Goal: Book appointment/travel/reservation

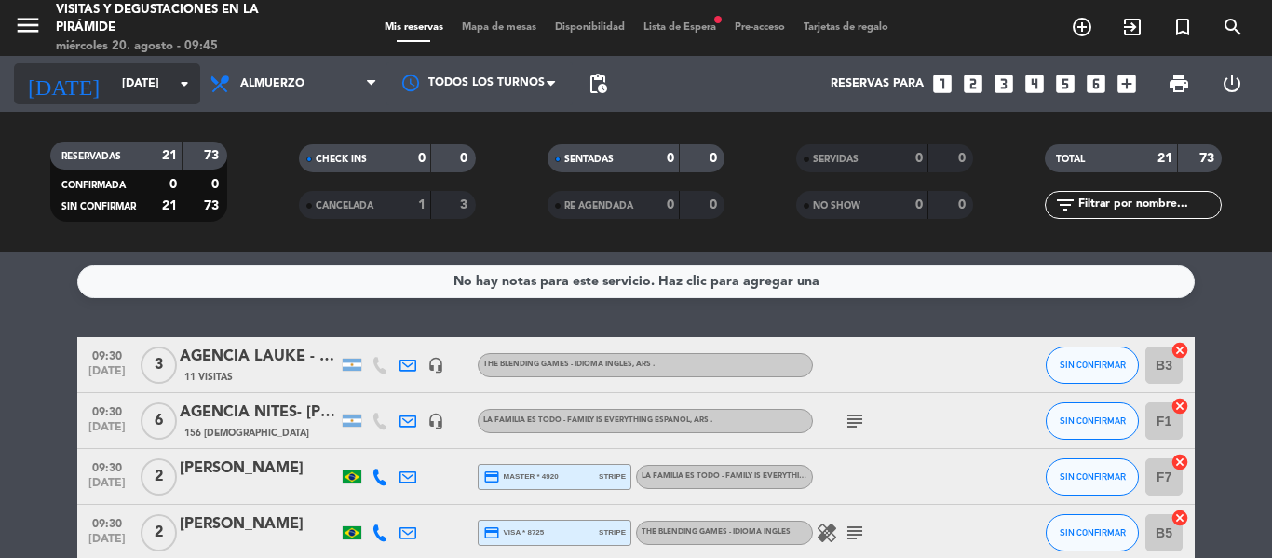
click at [179, 81] on icon "arrow_drop_down" at bounding box center [184, 84] width 22 height 22
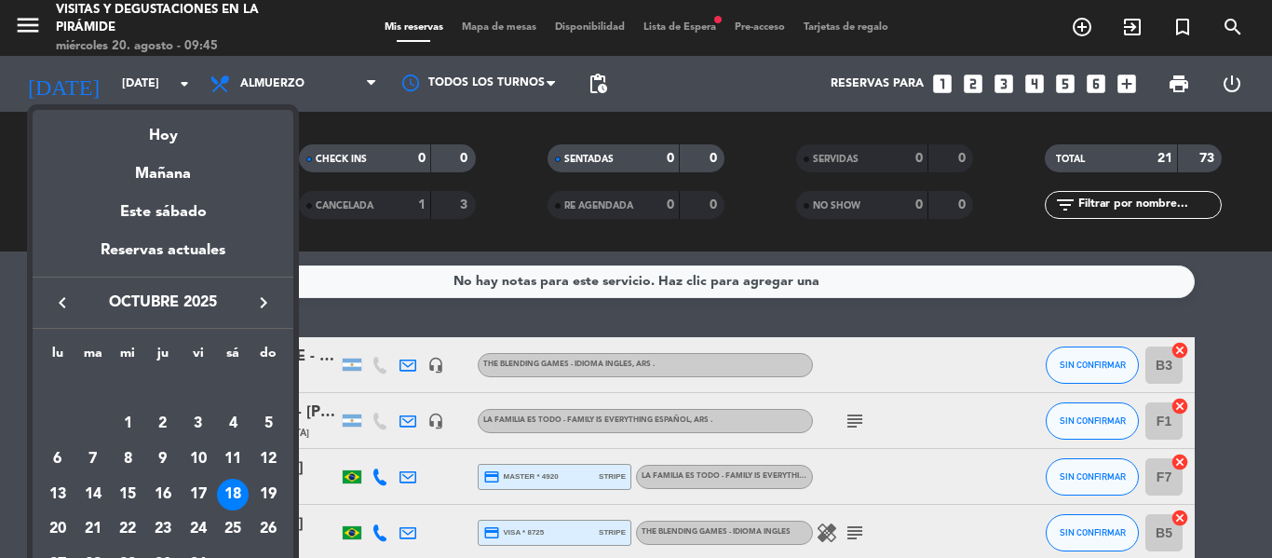
click at [64, 299] on icon "keyboard_arrow_left" at bounding box center [62, 302] width 22 height 22
click at [228, 525] on div "27" at bounding box center [233, 530] width 32 height 32
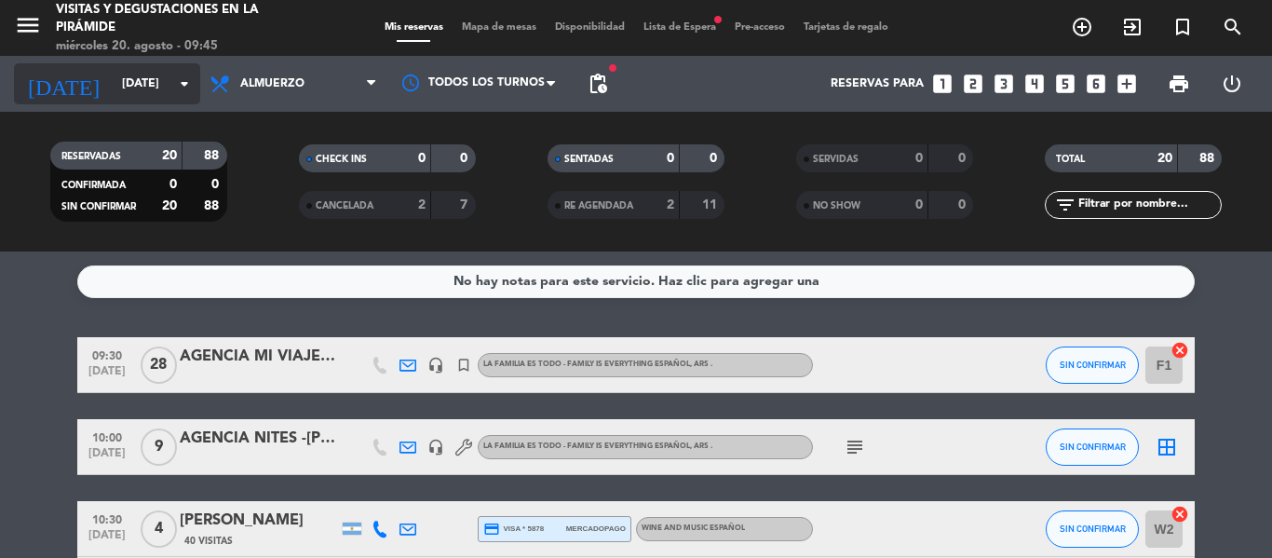
click at [184, 82] on icon "arrow_drop_down" at bounding box center [184, 84] width 22 height 22
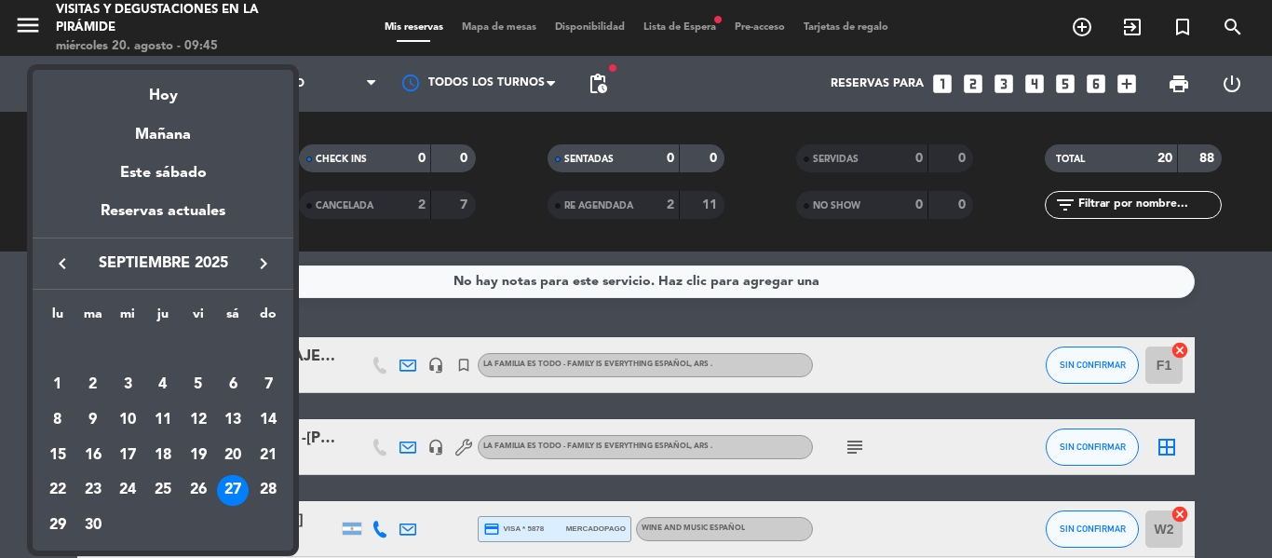
click at [63, 261] on icon "keyboard_arrow_left" at bounding box center [62, 263] width 22 height 22
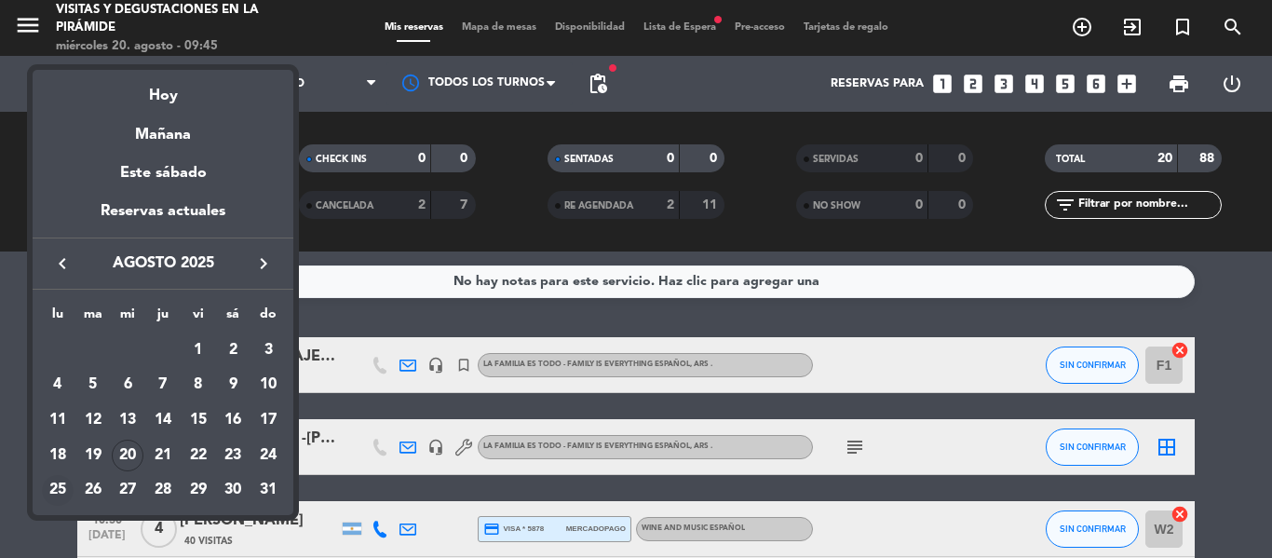
click at [55, 482] on div "25" at bounding box center [58, 491] width 32 height 32
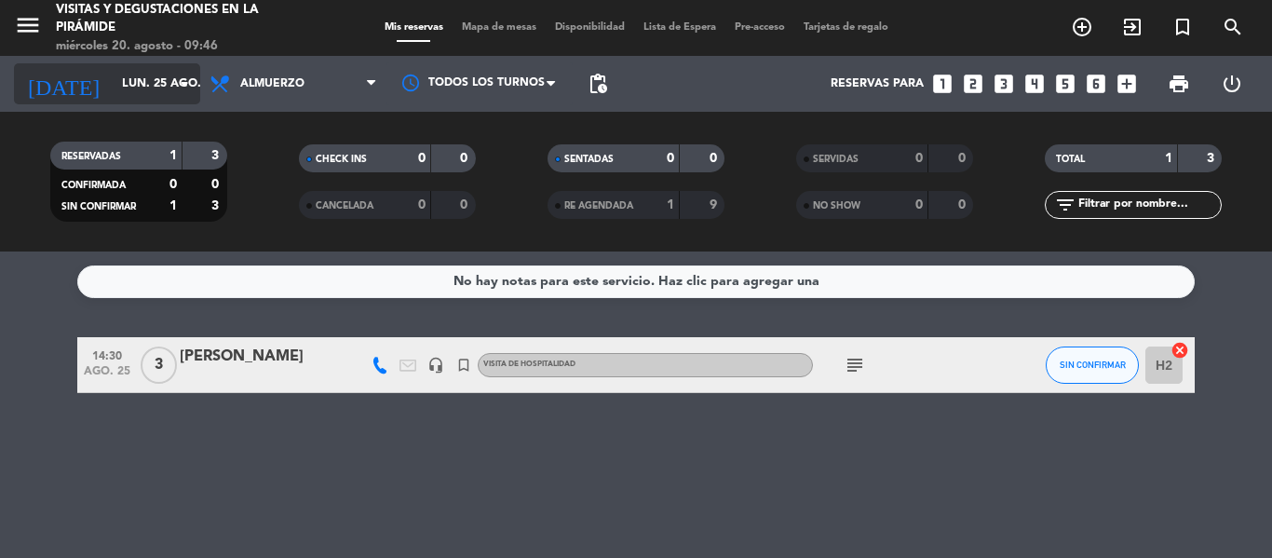
click at [181, 74] on icon "arrow_drop_down" at bounding box center [184, 84] width 22 height 22
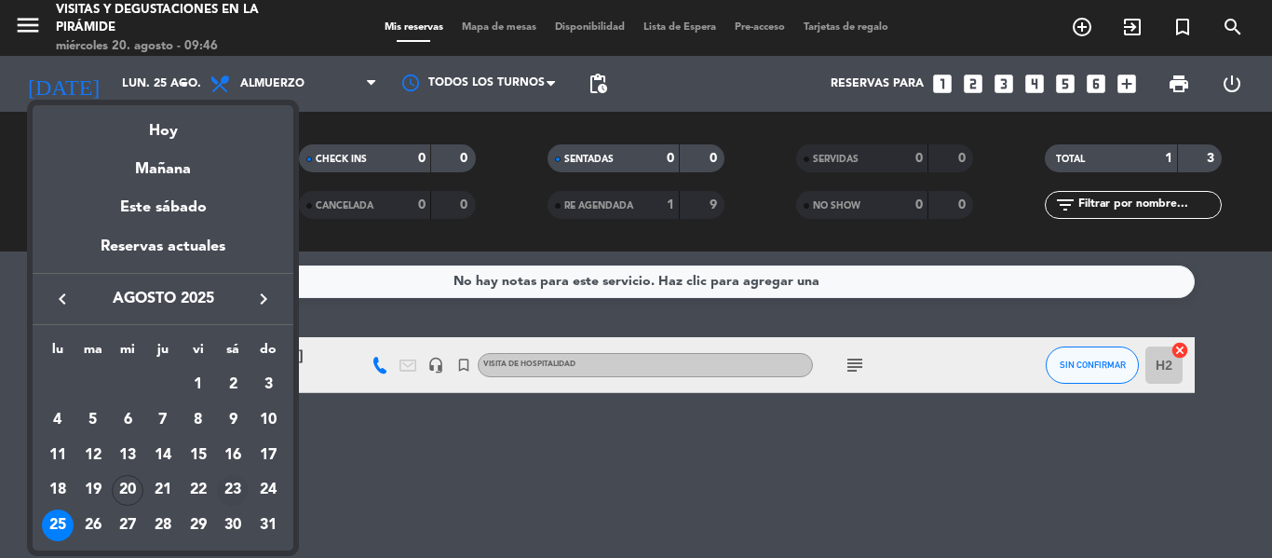
click at [236, 484] on div "23" at bounding box center [233, 491] width 32 height 32
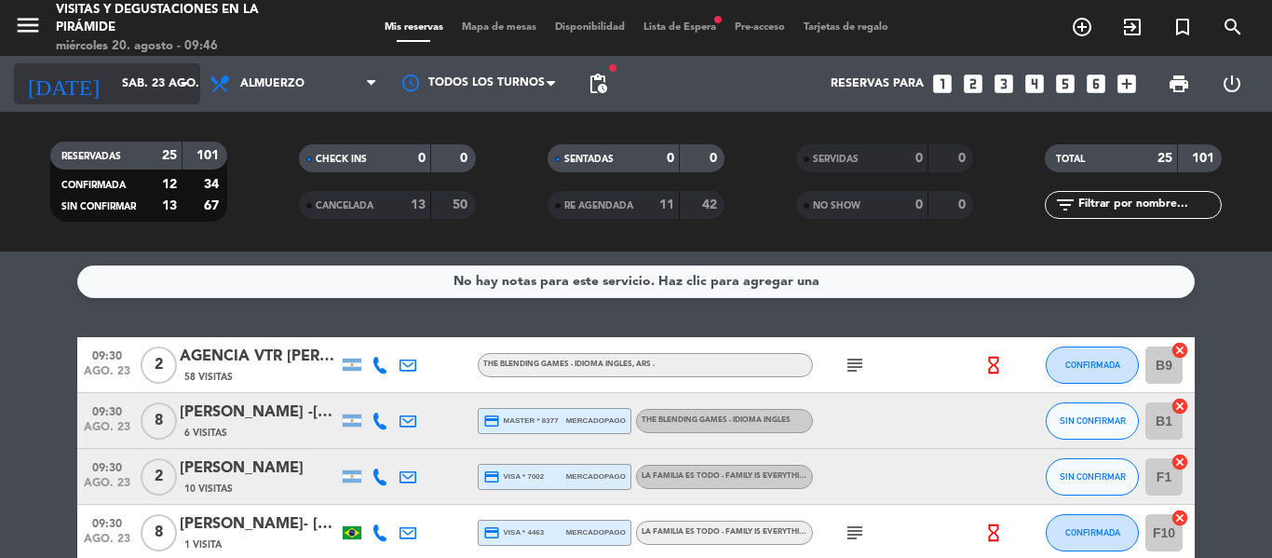
click at [182, 80] on icon "arrow_drop_down" at bounding box center [184, 84] width 22 height 22
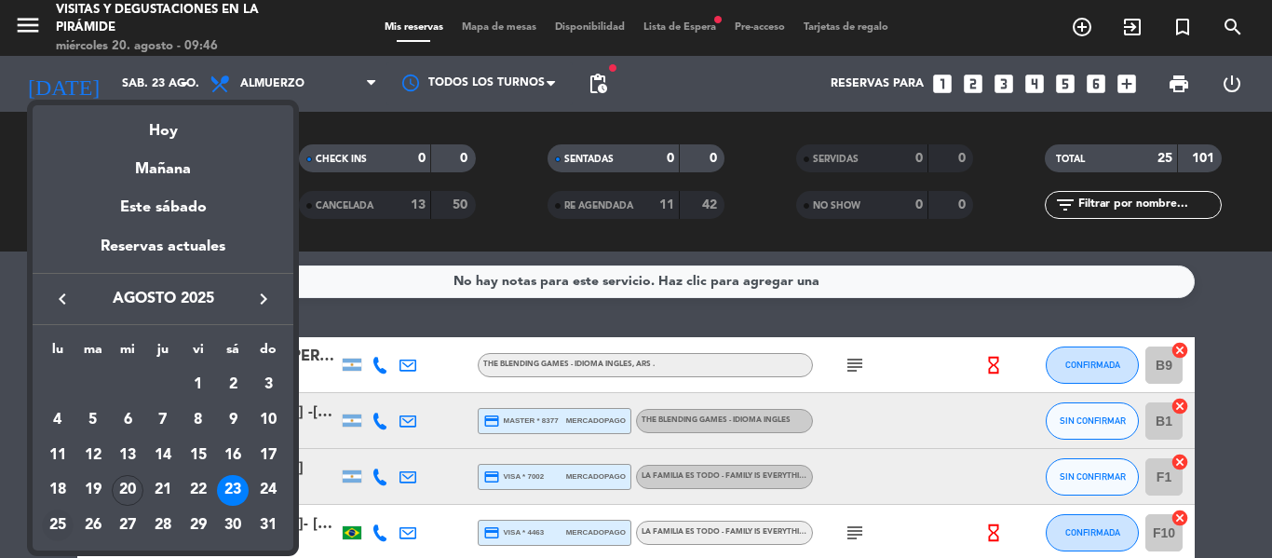
click at [54, 507] on td "25" at bounding box center [57, 524] width 35 height 35
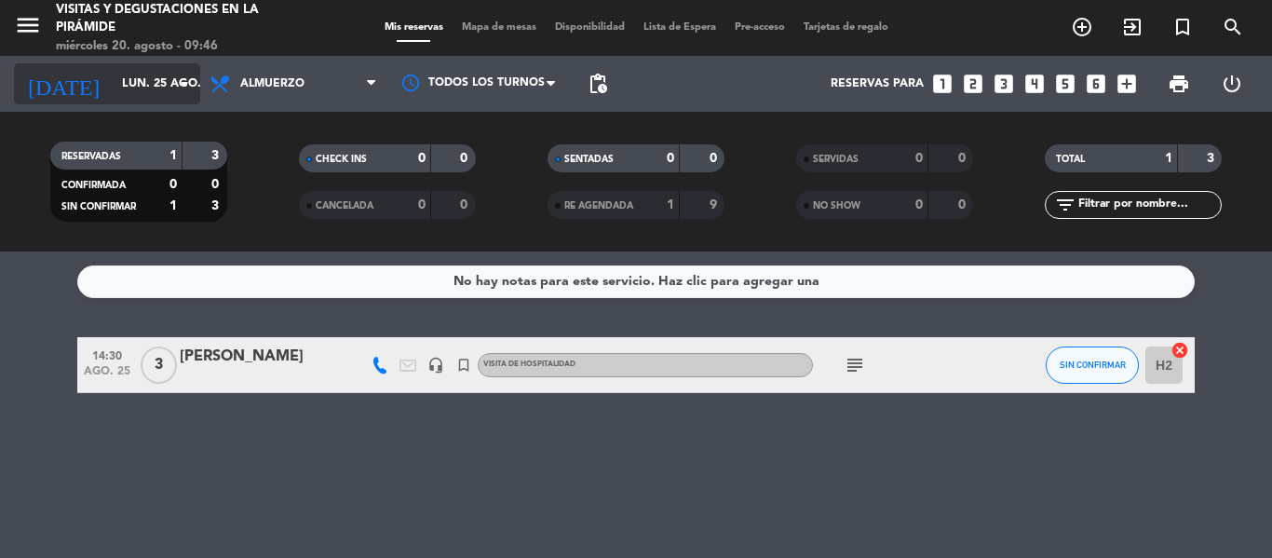
click at [189, 74] on icon "arrow_drop_down" at bounding box center [184, 84] width 22 height 22
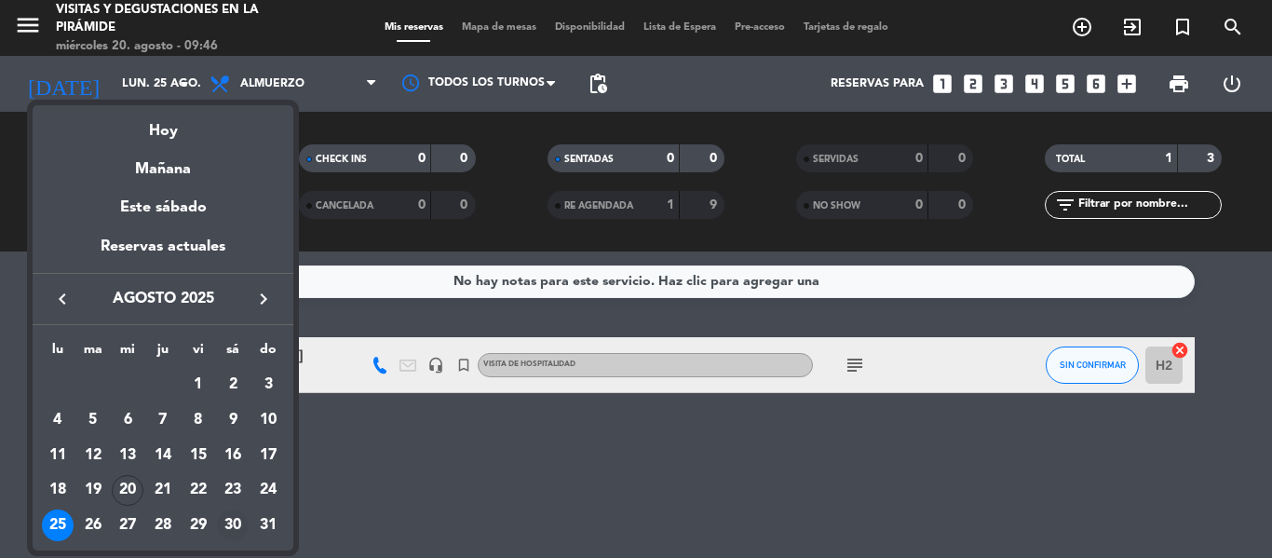
click at [233, 519] on div "30" at bounding box center [233, 525] width 32 height 32
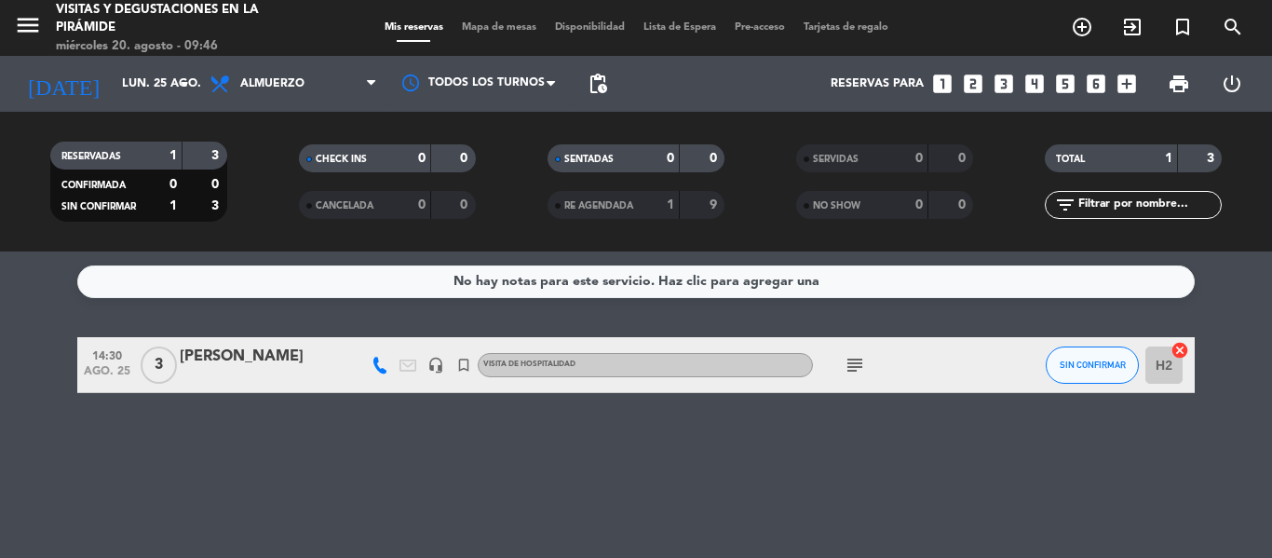
type input "sáb. 30 ago."
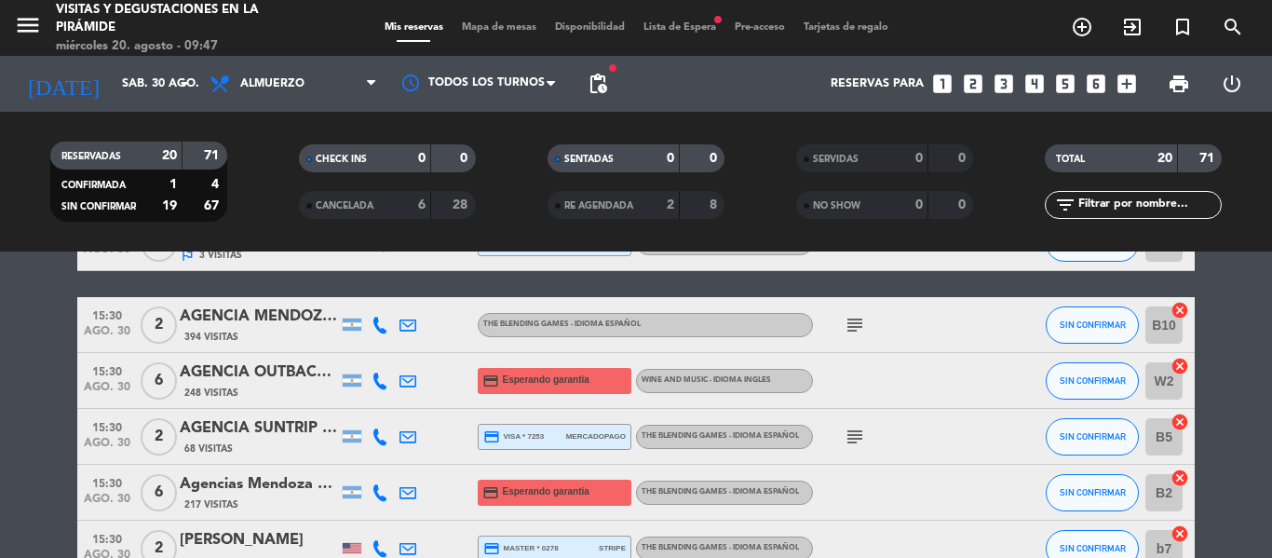
scroll to position [833, 0]
